Goal: Transaction & Acquisition: Purchase product/service

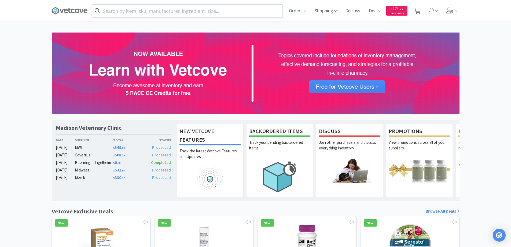
click at [107, 7] on input "text" at bounding box center [187, 11] width 190 height 12
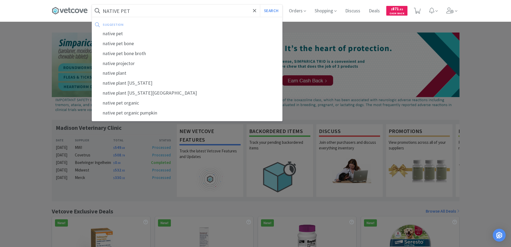
click at [260, 5] on button "Search" at bounding box center [271, 11] width 22 height 12
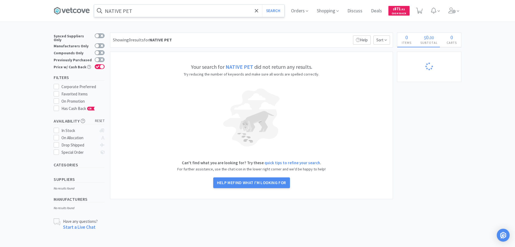
click at [120, 9] on input "NATIVE PET" at bounding box center [189, 11] width 190 height 12
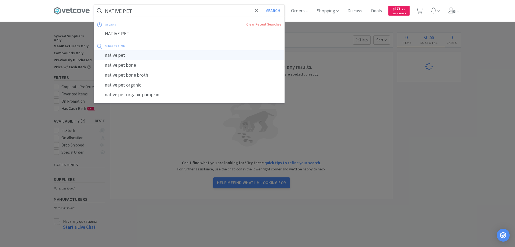
click at [133, 55] on div "native pet" at bounding box center [189, 55] width 190 height 10
type input "native pet"
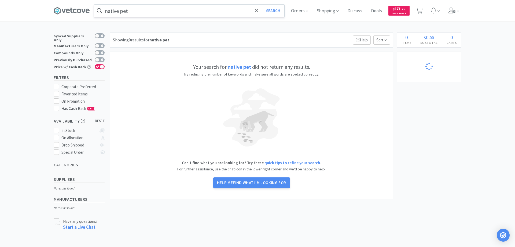
click at [193, 12] on input "native pet" at bounding box center [189, 11] width 190 height 12
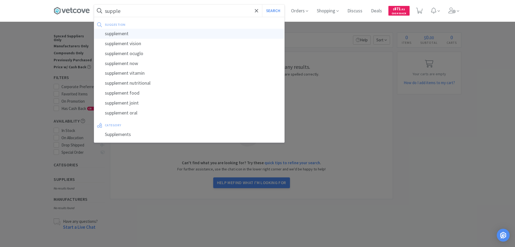
click at [173, 32] on div "supplement" at bounding box center [189, 34] width 190 height 10
type input "supplement"
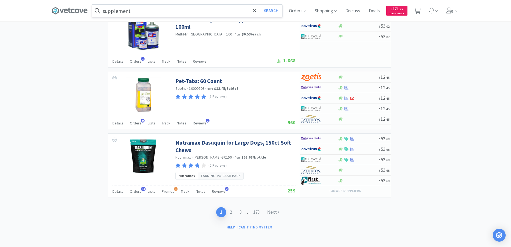
scroll to position [889, 0]
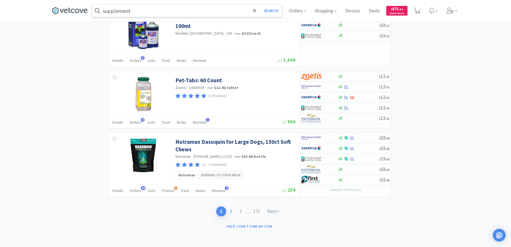
click at [232, 209] on link "2" at bounding box center [231, 211] width 10 height 10
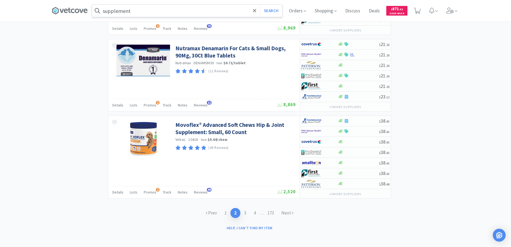
scroll to position [891, 0]
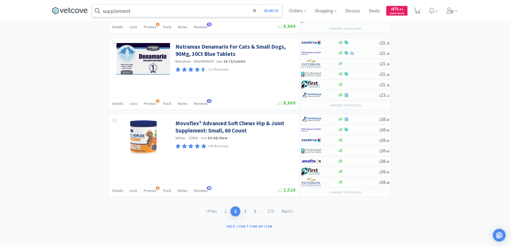
click at [240, 208] on link "3" at bounding box center [245, 211] width 10 height 10
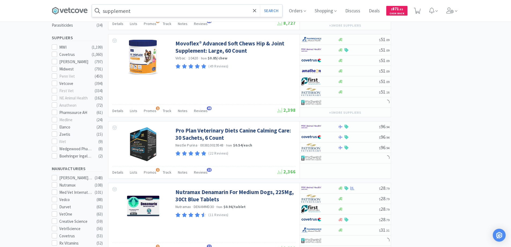
scroll to position [161, 0]
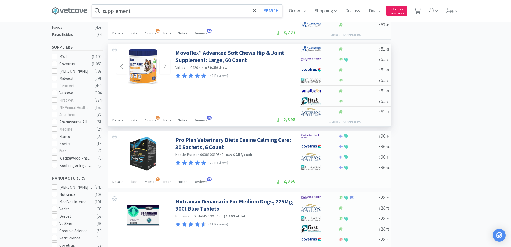
click at [142, 64] on img at bounding box center [143, 66] width 30 height 35
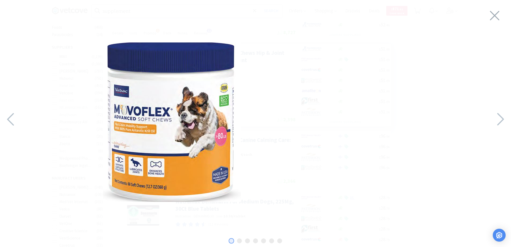
click at [228, 109] on img at bounding box center [172, 121] width 138 height 159
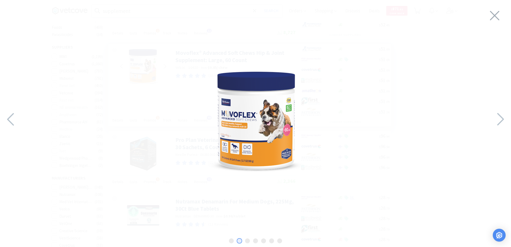
click at [246, 111] on img at bounding box center [255, 122] width 118 height 119
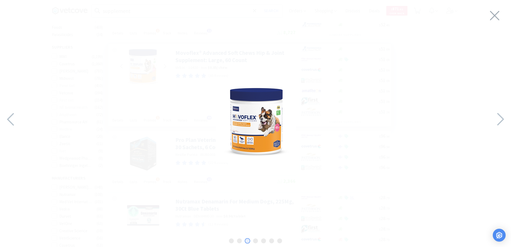
click at [246, 111] on img at bounding box center [256, 122] width 80 height 80
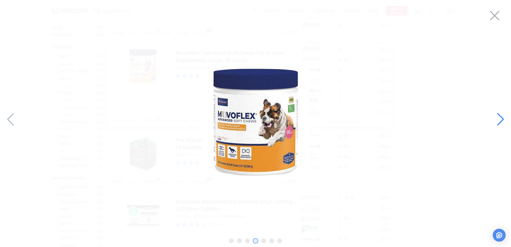
click at [503, 119] on icon at bounding box center [500, 119] width 7 height 13
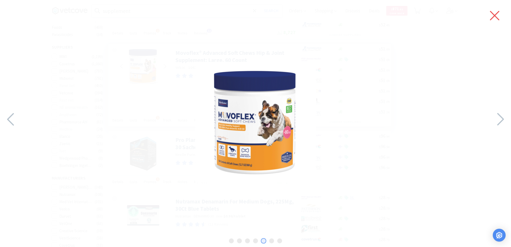
click at [495, 11] on icon at bounding box center [494, 15] width 11 height 15
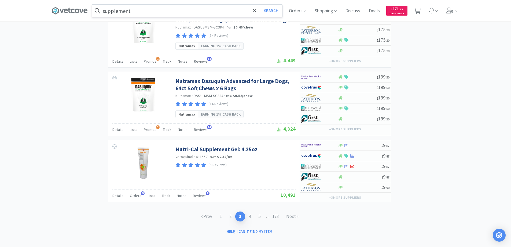
scroll to position [922, 0]
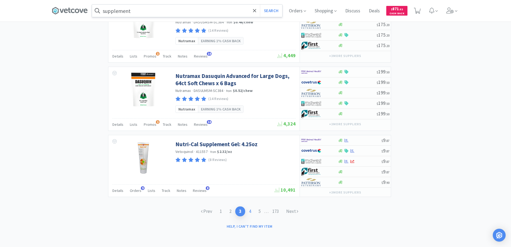
click at [250, 210] on link "4" at bounding box center [250, 211] width 10 height 10
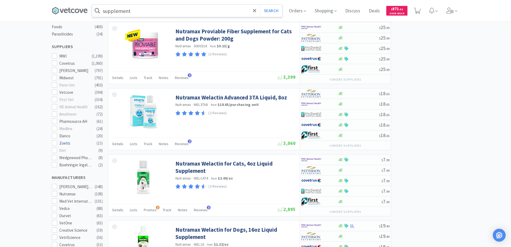
scroll to position [241, 0]
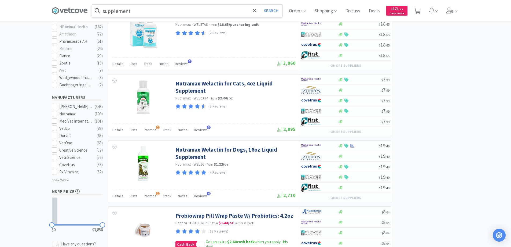
click at [61, 177] on p "Show More" at bounding box center [60, 179] width 17 height 6
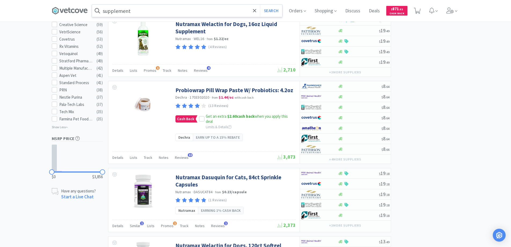
scroll to position [376, 0]
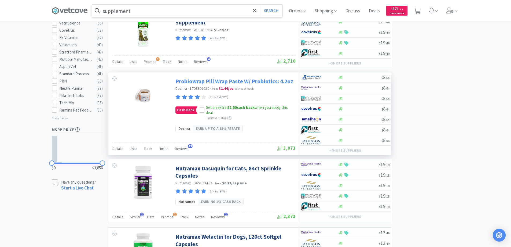
click at [207, 81] on link "Probiowrap Pill Wrap Paste W/ Probiotics: 4.2oz" at bounding box center [234, 81] width 118 height 7
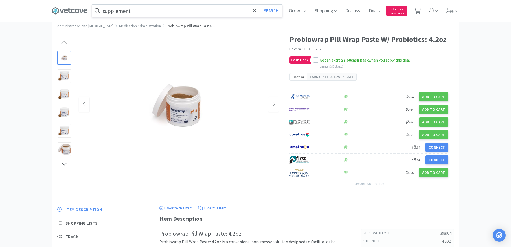
scroll to position [27, 0]
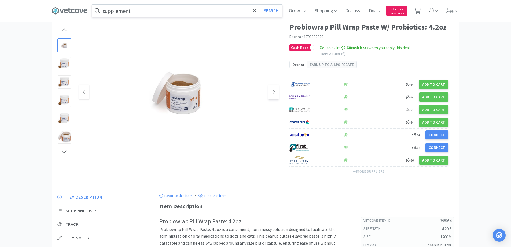
click at [271, 93] on span at bounding box center [273, 92] width 10 height 15
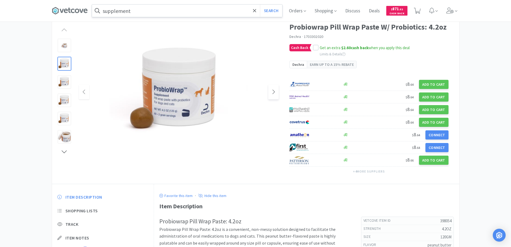
click at [271, 93] on span at bounding box center [273, 92] width 10 height 15
click at [85, 94] on icon at bounding box center [84, 92] width 4 height 6
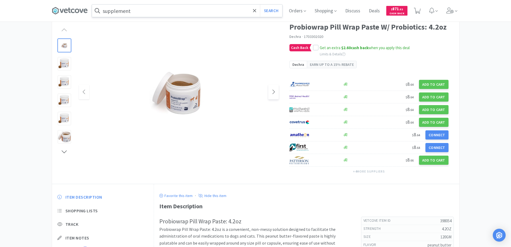
click at [272, 91] on icon at bounding box center [274, 92] width 4 height 6
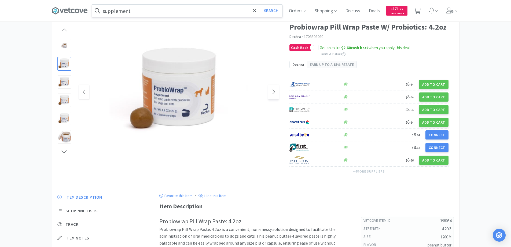
click at [272, 91] on icon at bounding box center [274, 92] width 4 height 6
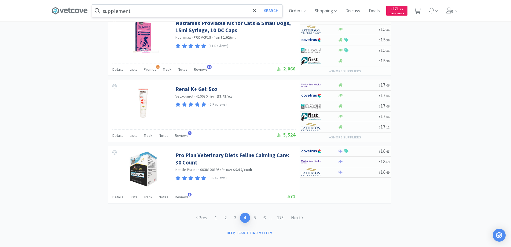
scroll to position [850, 0]
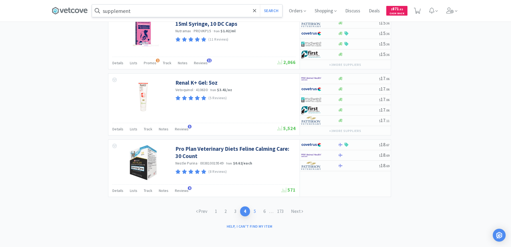
click at [254, 209] on link "5" at bounding box center [255, 211] width 10 height 10
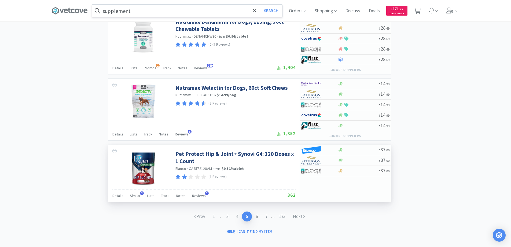
scroll to position [865, 0]
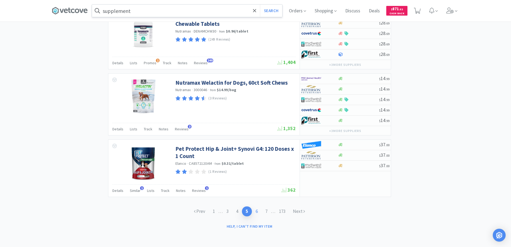
click at [259, 213] on link "6" at bounding box center [257, 211] width 10 height 10
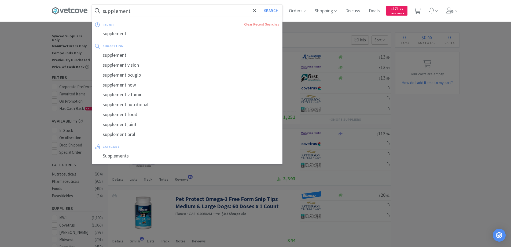
click at [217, 14] on input "supplement" at bounding box center [187, 11] width 190 height 12
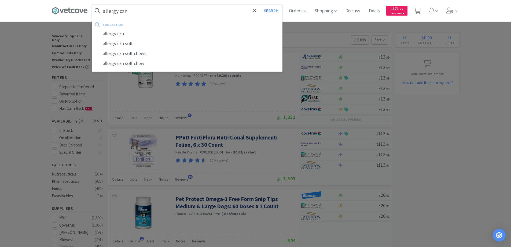
type input "allergy czn"
click at [260, 5] on button "Search" at bounding box center [271, 11] width 22 height 12
